Goal: Task Accomplishment & Management: Complete application form

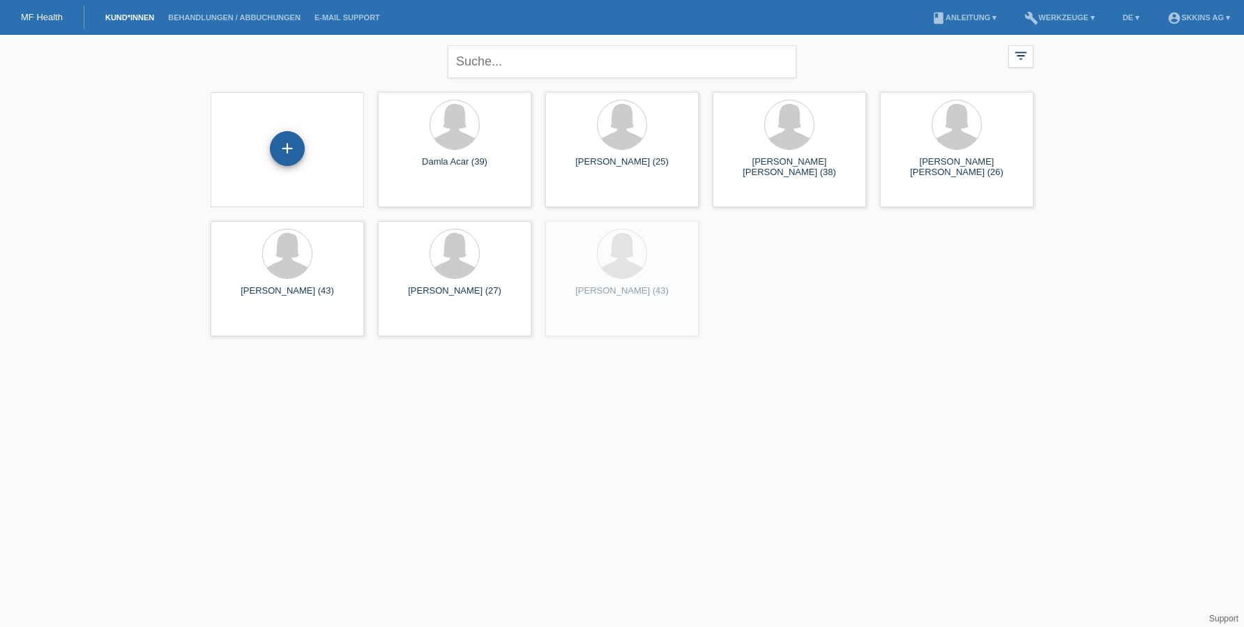
click at [289, 147] on div "+" at bounding box center [286, 149] width 33 height 24
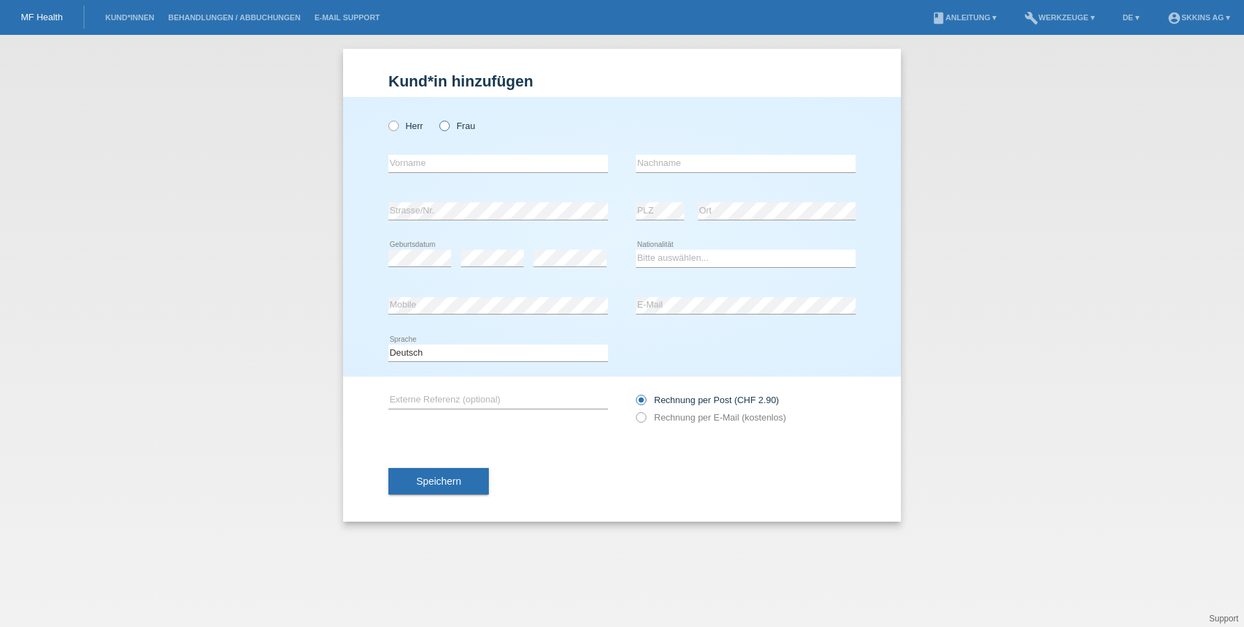
click at [437, 118] on icon at bounding box center [437, 118] width 0 height 0
click at [446, 126] on input "Frau" at bounding box center [443, 125] width 9 height 9
radio input "true"
type input "[PERSON_NAME]"
type input "r"
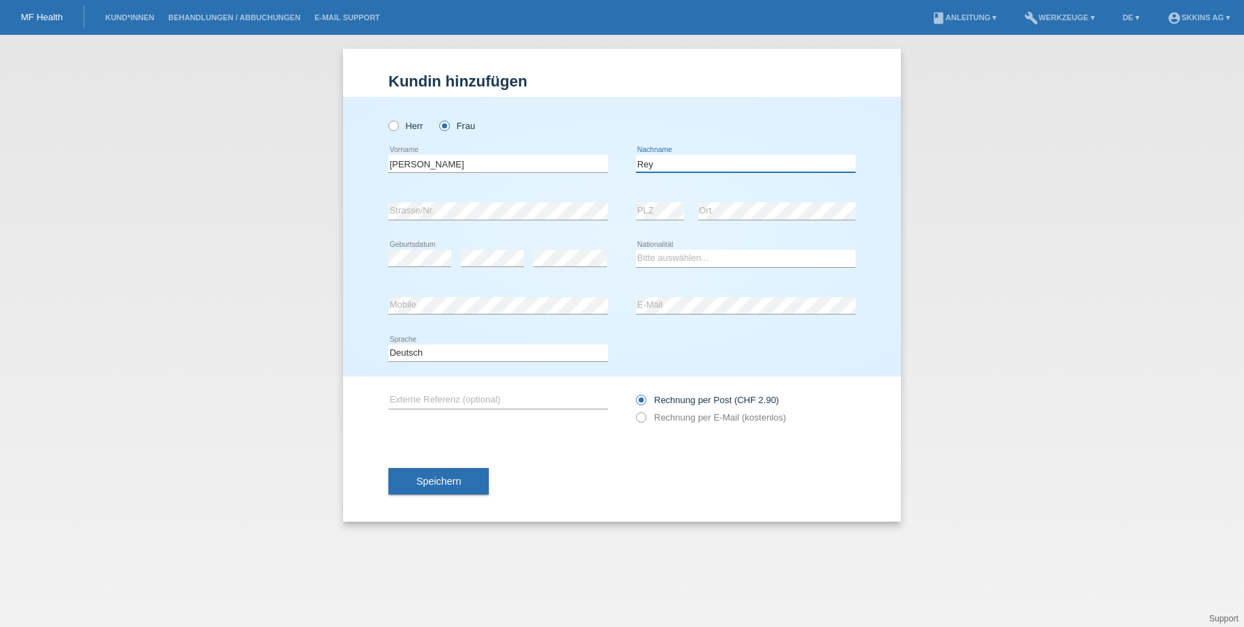
type input "Rey"
click at [546, 225] on div "error Strasse/Nr." at bounding box center [498, 211] width 220 height 47
click at [662, 316] on div "error E-Mail" at bounding box center [746, 305] width 220 height 47
select select "CH"
click at [634, 410] on icon at bounding box center [634, 410] width 0 height 0
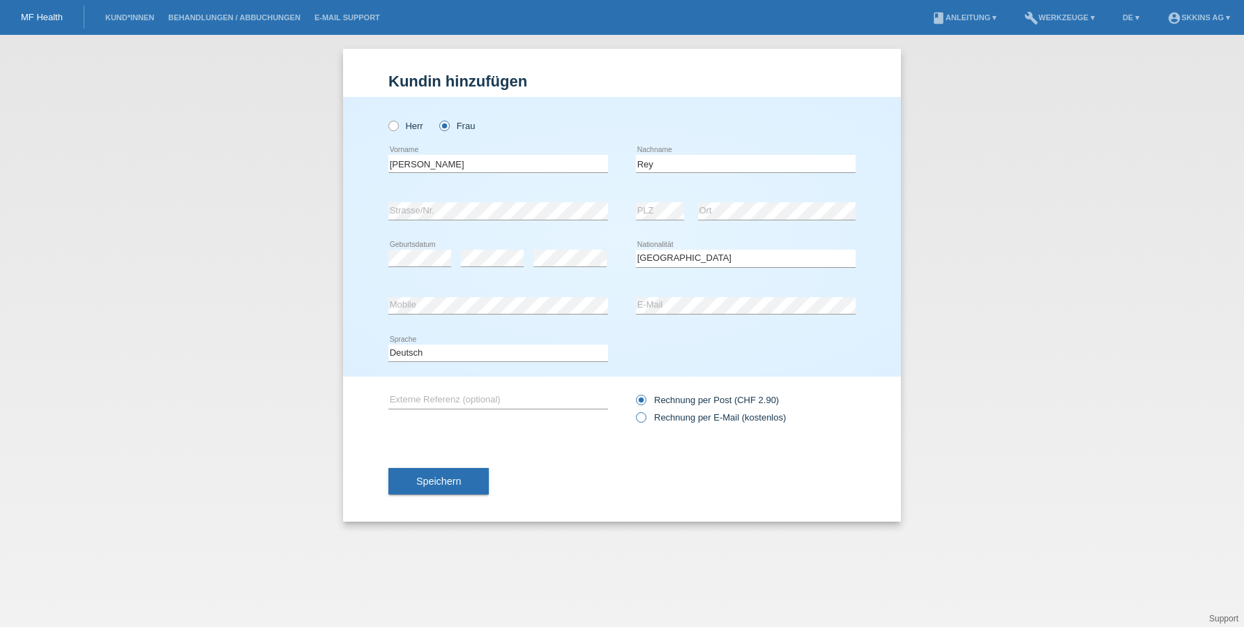
click at [639, 415] on input "Rechnung per E-Mail (kostenlos)" at bounding box center [640, 420] width 9 height 17
radio input "true"
click at [466, 490] on button "Speichern" at bounding box center [438, 481] width 100 height 26
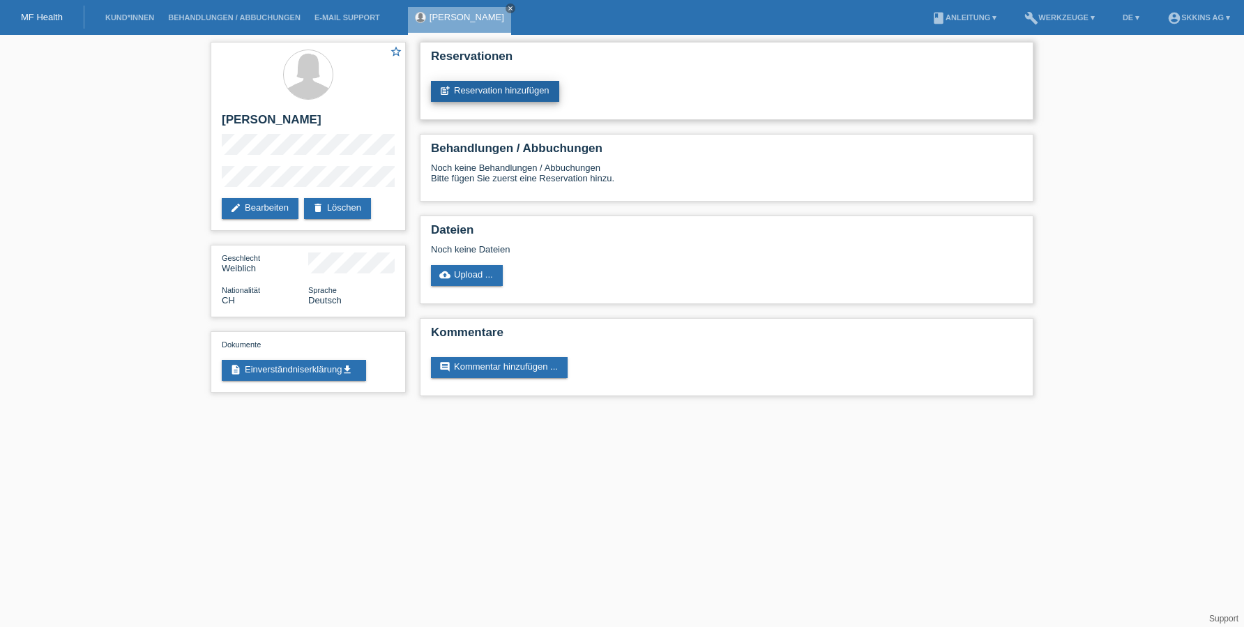
click at [535, 92] on link "post_add Reservation hinzufügen" at bounding box center [495, 91] width 128 height 21
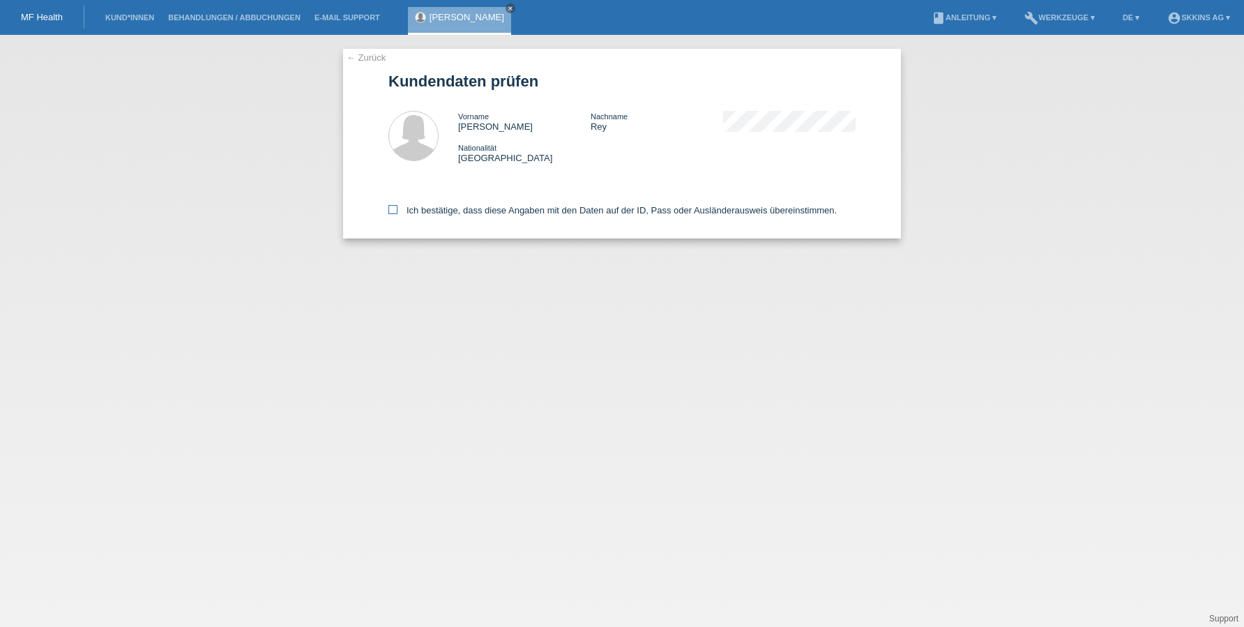
click at [391, 210] on icon at bounding box center [392, 209] width 9 height 9
click at [391, 210] on input "Ich bestätige, dass diese Angaben mit den Daten auf der ID, Pass oder Ausländer…" at bounding box center [392, 209] width 9 height 9
checkbox input "true"
click at [392, 211] on icon at bounding box center [392, 209] width 9 height 9
